Goal: Understand process/instructions: Learn about a topic

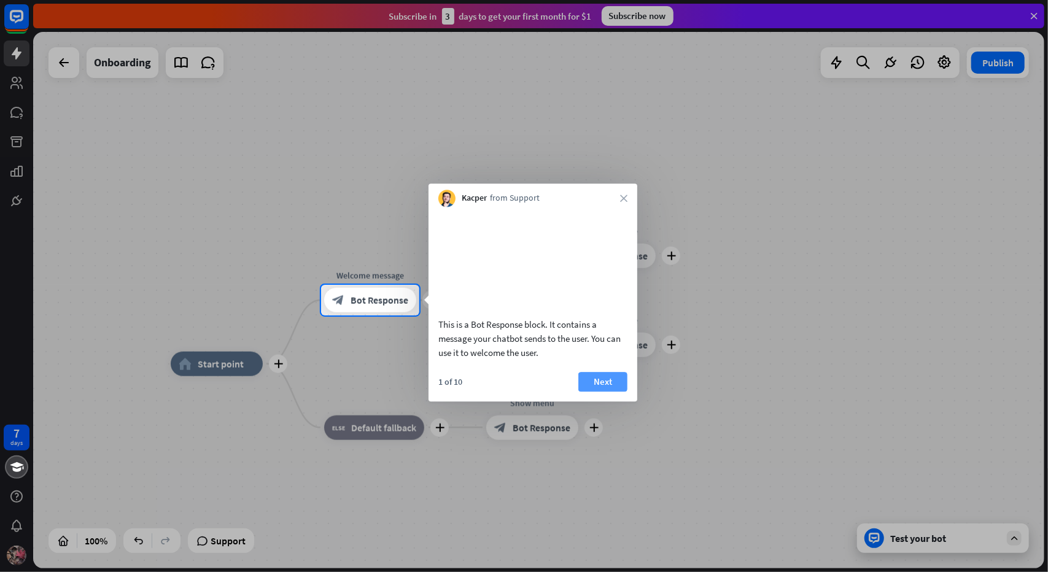
click at [606, 392] on button "Next" at bounding box center [603, 382] width 49 height 20
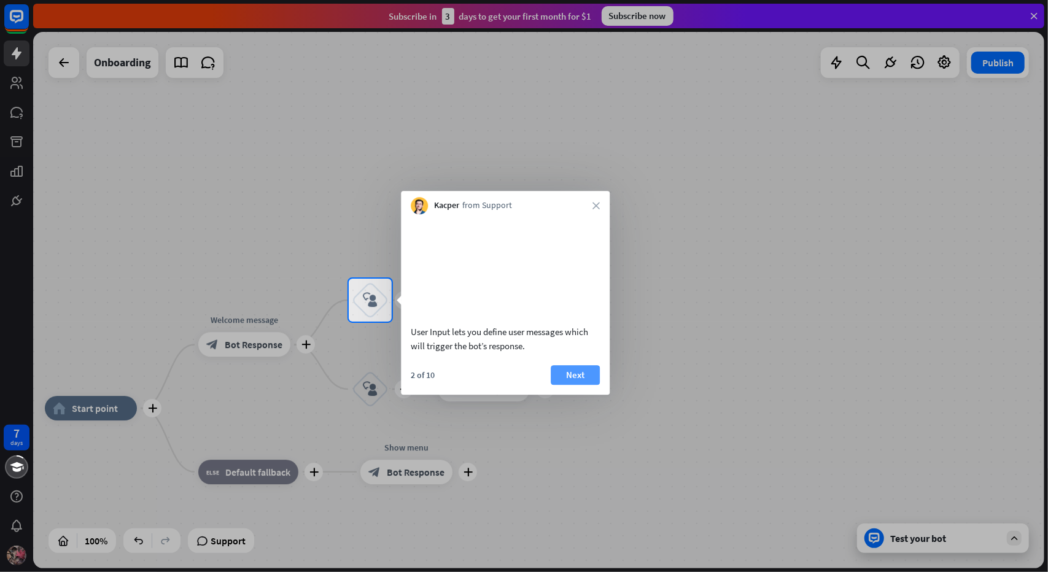
click at [582, 385] on button "Next" at bounding box center [575, 375] width 49 height 20
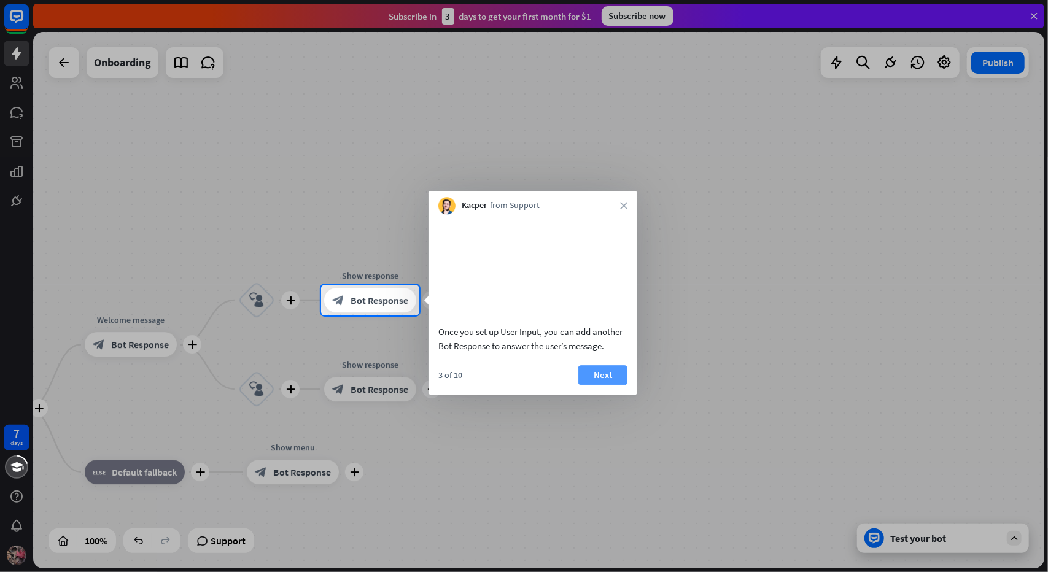
click at [604, 385] on button "Next" at bounding box center [603, 375] width 49 height 20
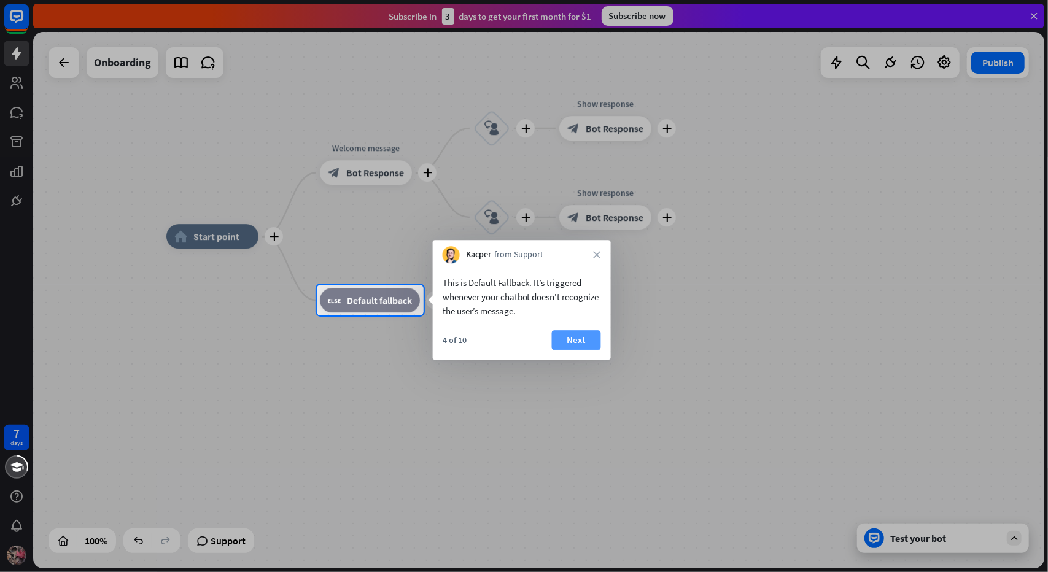
click at [576, 341] on button "Next" at bounding box center [576, 340] width 49 height 20
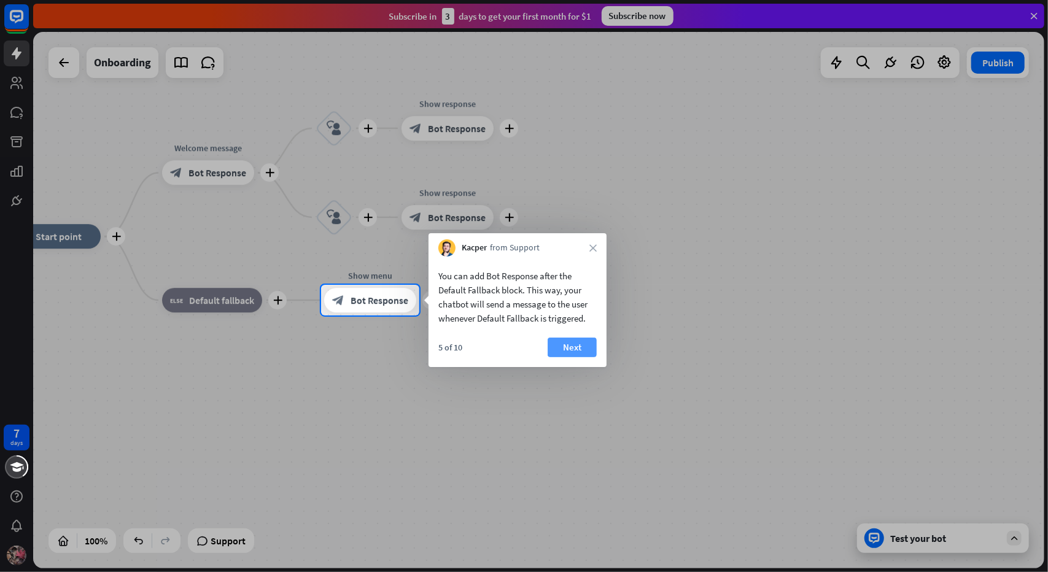
click at [580, 346] on button "Next" at bounding box center [572, 348] width 49 height 20
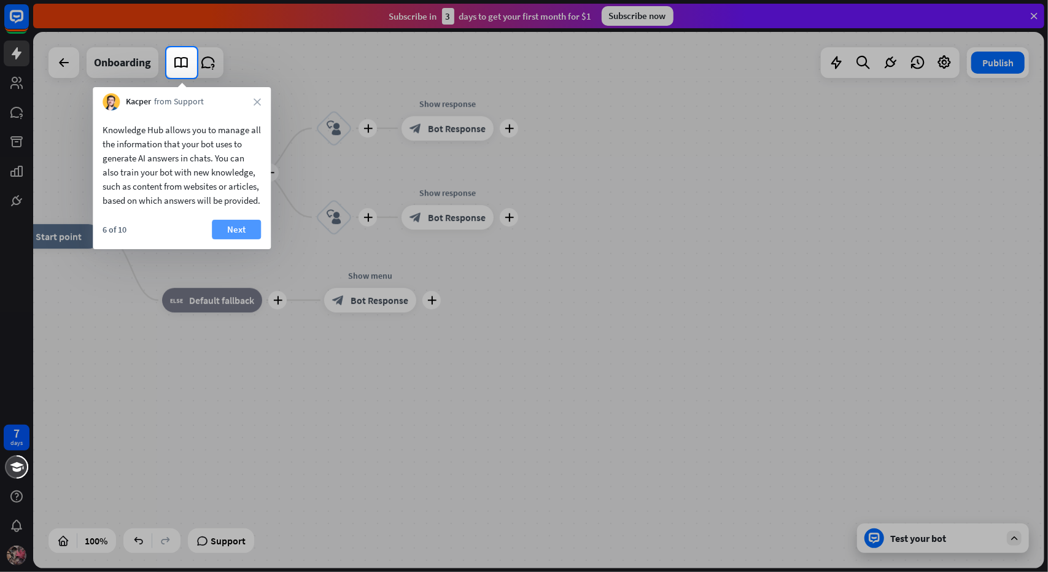
click at [251, 239] on button "Next" at bounding box center [236, 230] width 49 height 20
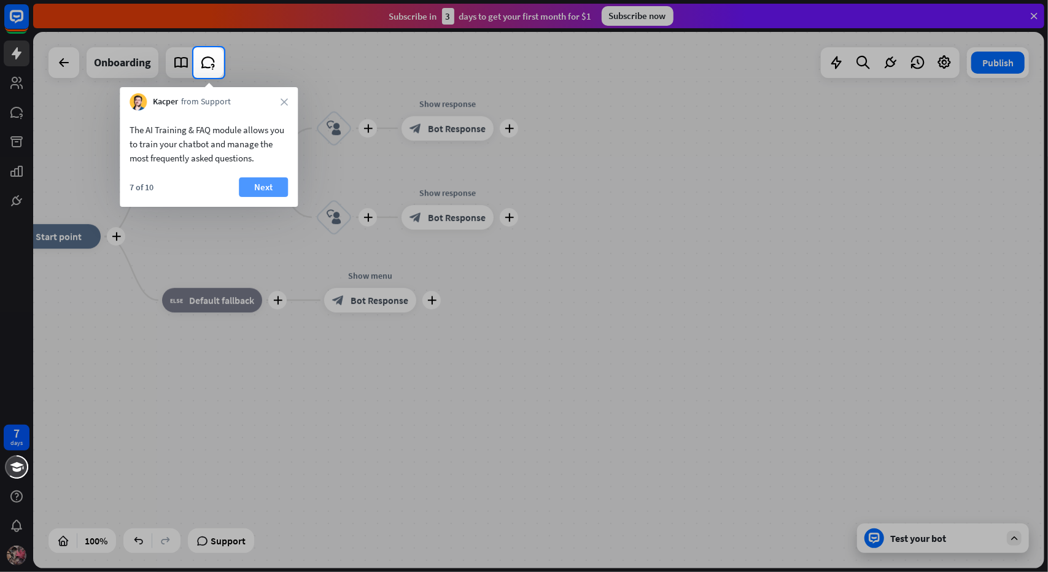
click at [263, 189] on button "Next" at bounding box center [263, 188] width 49 height 20
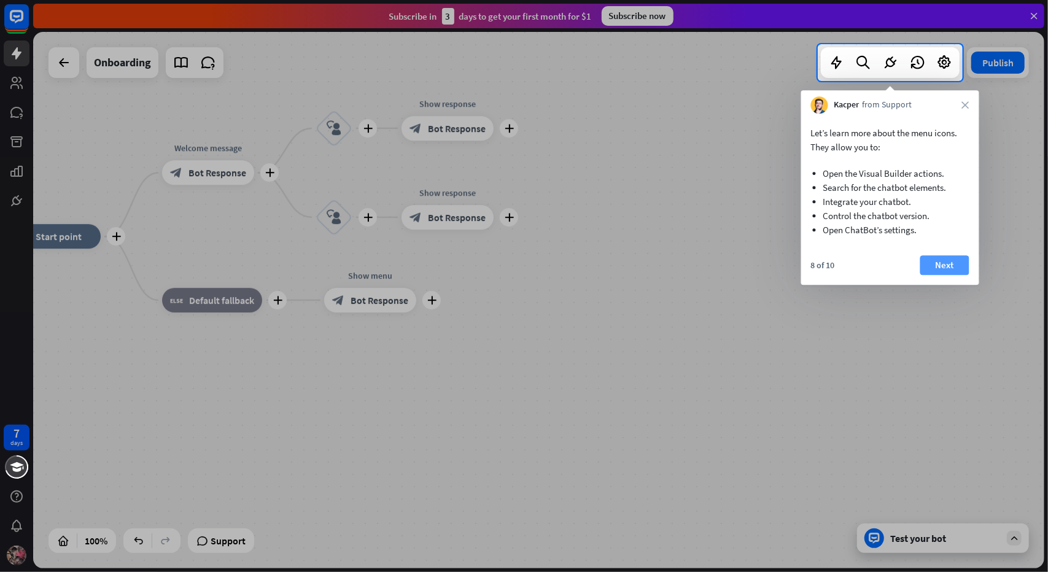
click at [953, 262] on button "Next" at bounding box center [945, 266] width 49 height 20
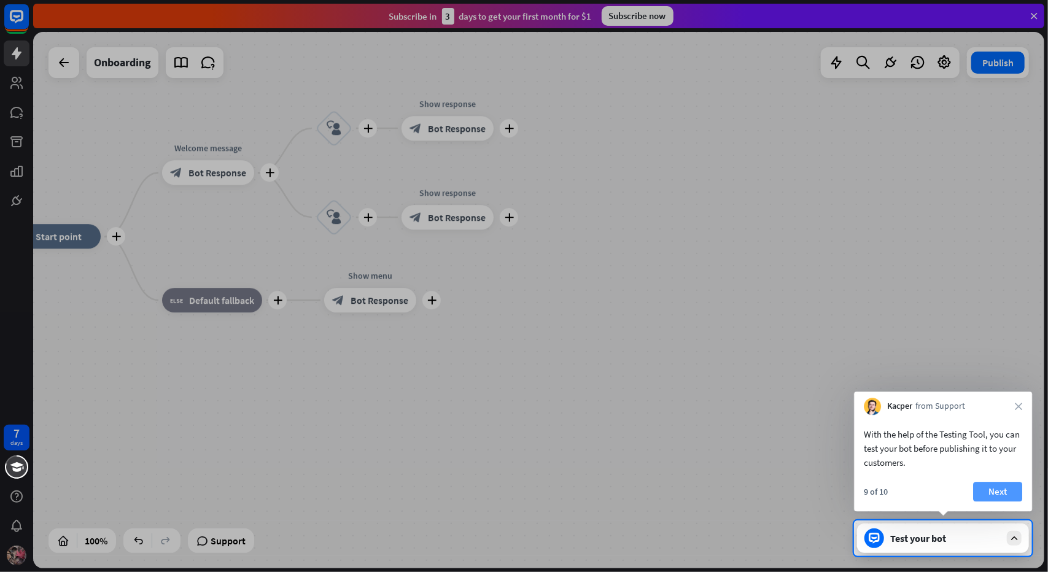
click at [995, 486] on button "Next" at bounding box center [998, 492] width 49 height 20
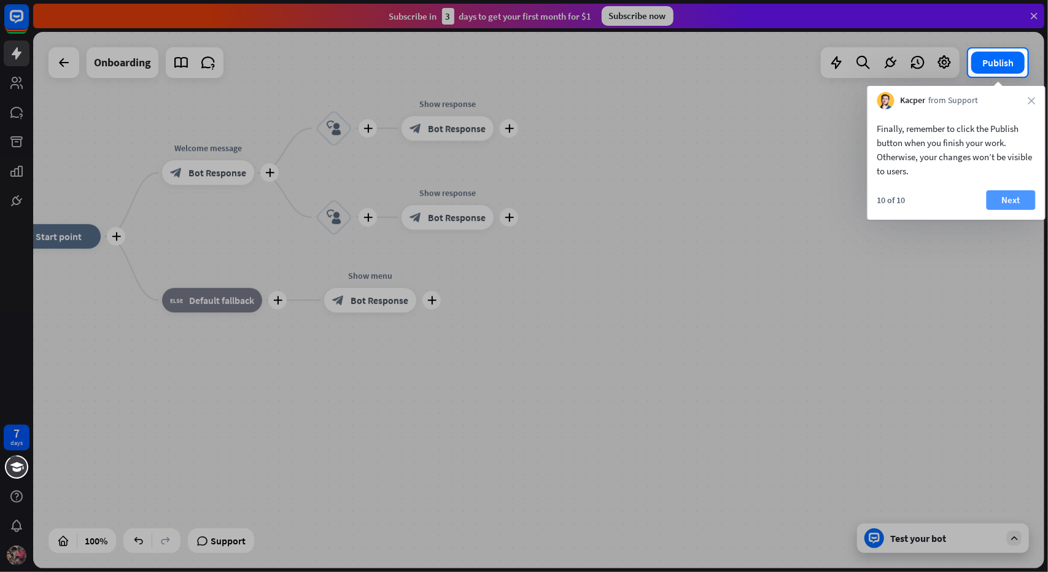
click at [1012, 200] on button "Next" at bounding box center [1011, 200] width 49 height 20
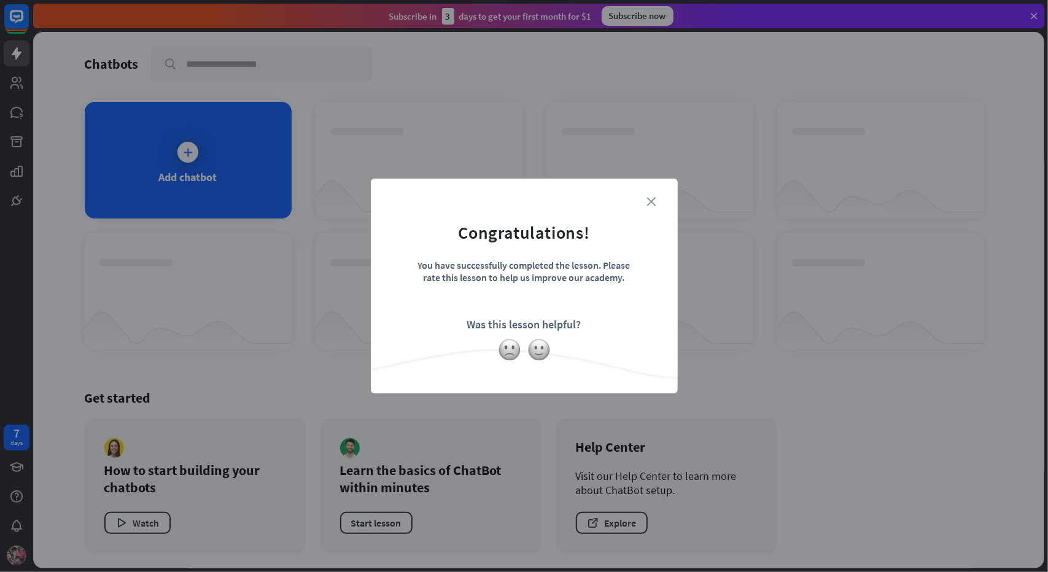
click at [655, 201] on icon "close" at bounding box center [651, 201] width 9 height 9
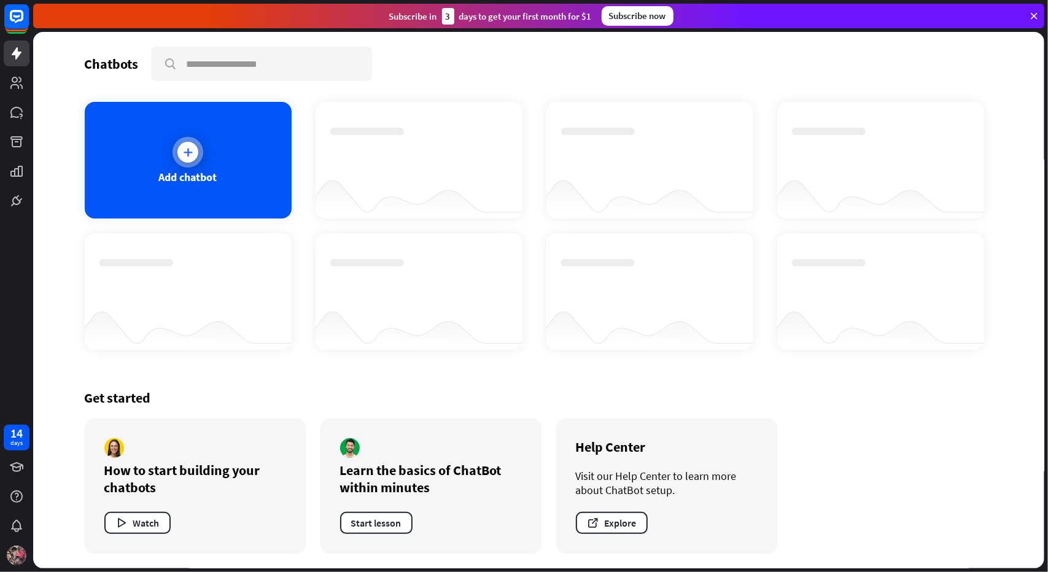
click at [189, 149] on icon at bounding box center [188, 152] width 12 height 12
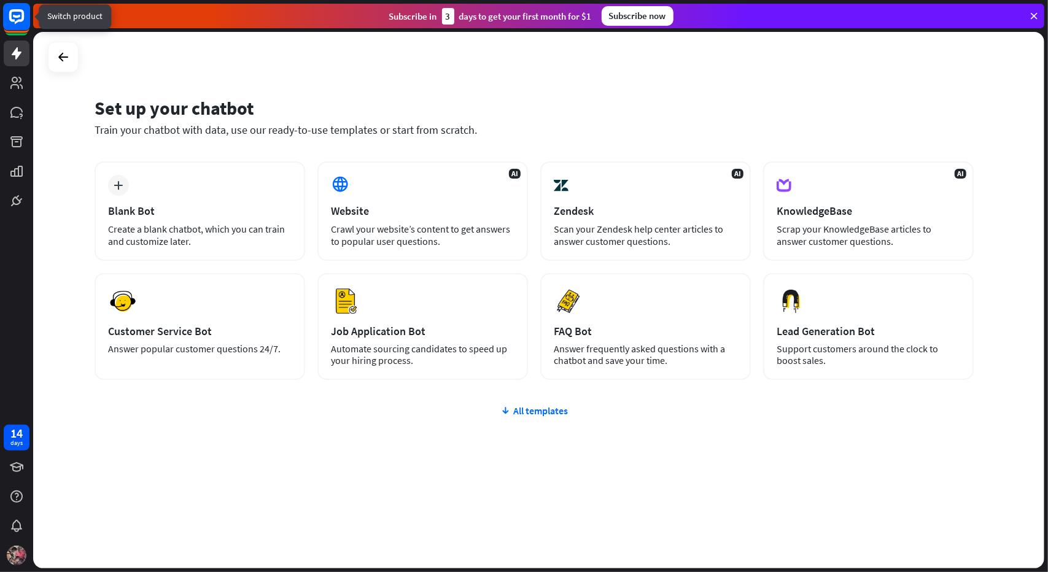
click at [17, 15] on rect at bounding box center [16, 16] width 27 height 27
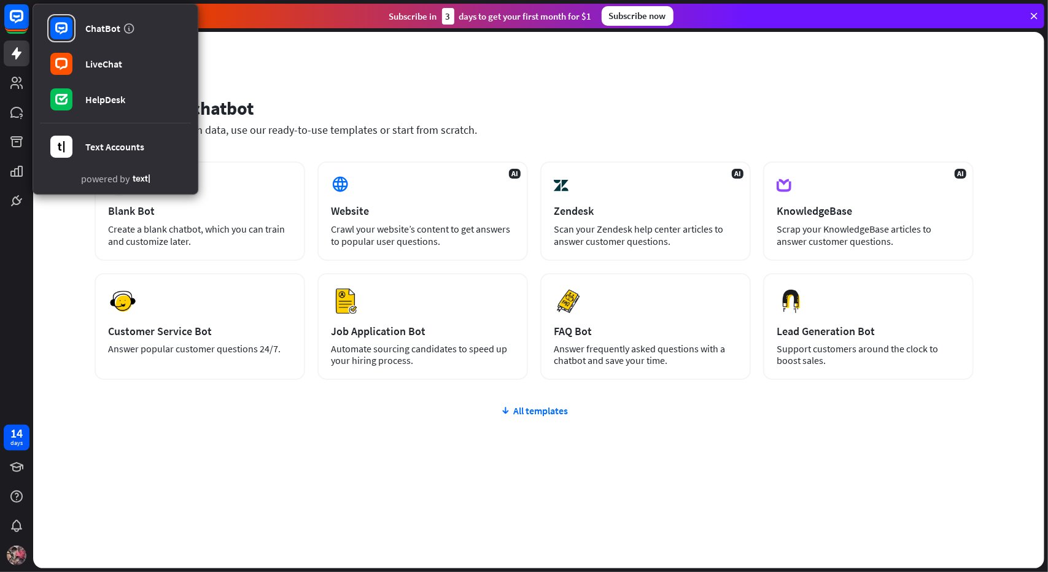
click at [270, 53] on div "Set up your chatbot Train your chatbot with data, use our ready-to-use template…" at bounding box center [539, 300] width 1012 height 537
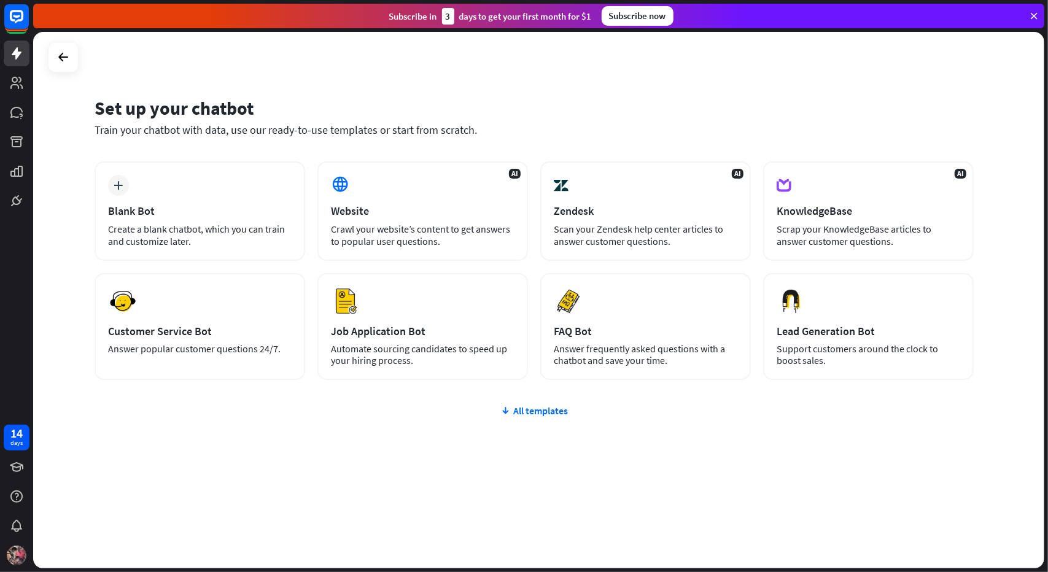
click at [1034, 18] on icon at bounding box center [1034, 15] width 11 height 11
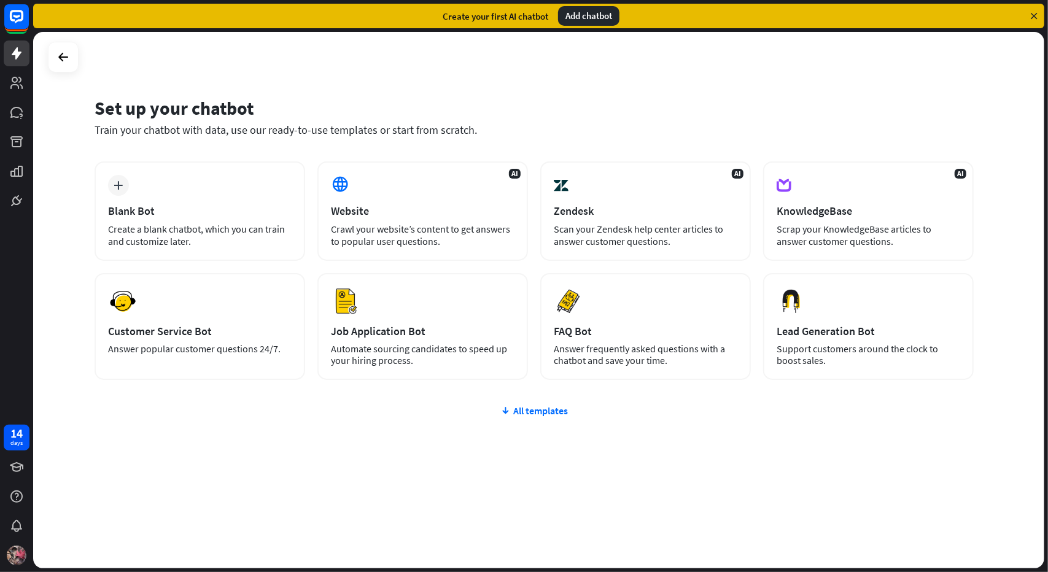
click at [1045, 9] on div "Create your first AI chatbot Add chatbot" at bounding box center [540, 16] width 1015 height 32
click at [1037, 14] on icon at bounding box center [1034, 15] width 11 height 11
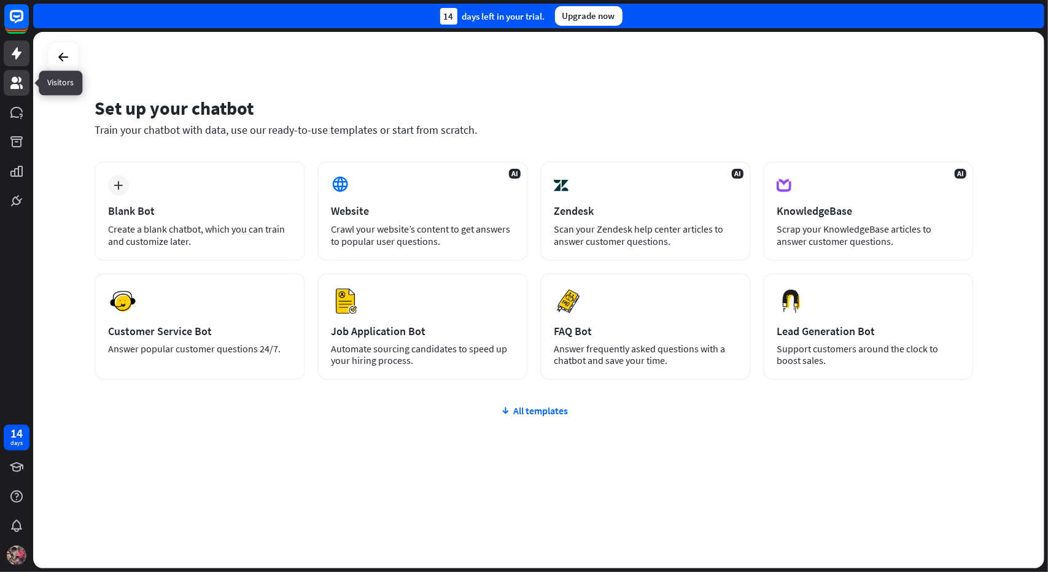
click at [23, 79] on icon at bounding box center [16, 83] width 15 height 15
